Goal: Information Seeking & Learning: Learn about a topic

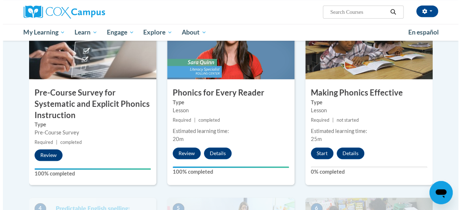
scroll to position [200, 0]
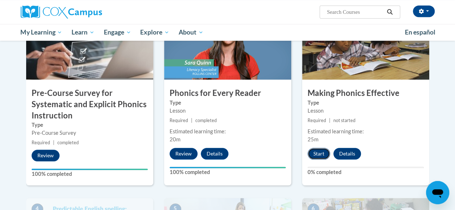
click at [317, 151] on button "Start" at bounding box center [319, 154] width 23 height 12
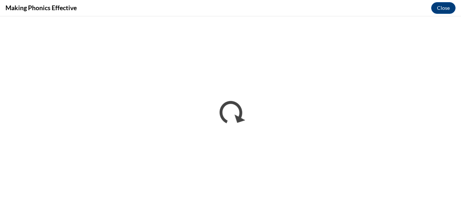
scroll to position [0, 0]
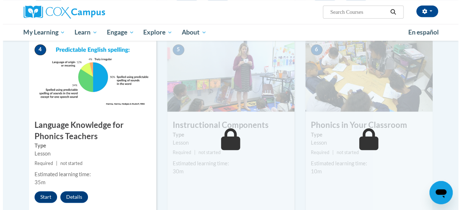
scroll to position [360, 0]
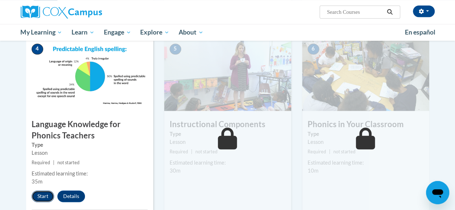
click at [43, 194] on button "Start" at bounding box center [43, 196] width 23 height 12
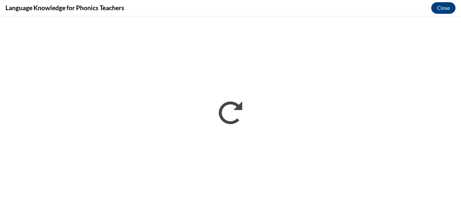
scroll to position [0, 0]
